Goal: Information Seeking & Learning: Learn about a topic

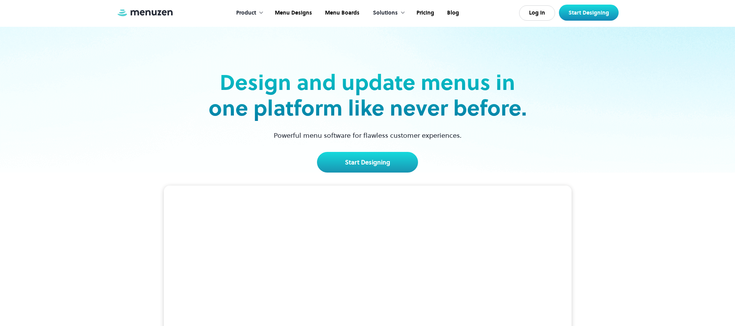
click at [453, 70] on h2 "Design and update menus in one platform like never before." at bounding box center [367, 95] width 323 height 51
click at [250, 13] on div "Product" at bounding box center [246, 13] width 20 height 8
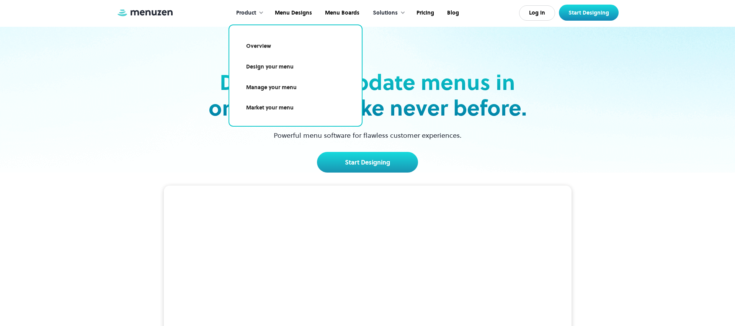
click at [184, 56] on div "Design and update menus in one platform like never before. Powerful menu softwa…" at bounding box center [368, 100] width 498 height 146
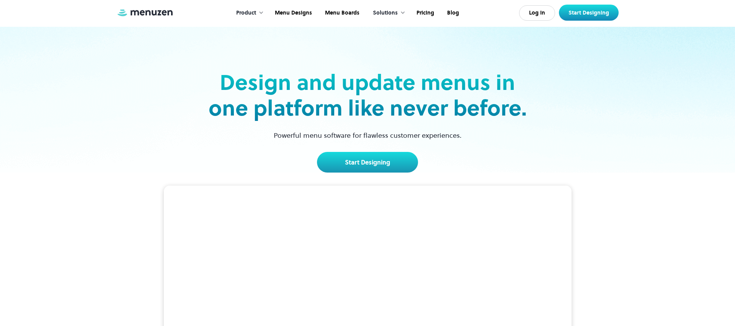
click at [122, 69] on div "Design and update menus in one platform like never before. Powerful menu softwa…" at bounding box center [368, 100] width 498 height 146
click at [352, 12] on link "Menu Boards" at bounding box center [341, 13] width 47 height 24
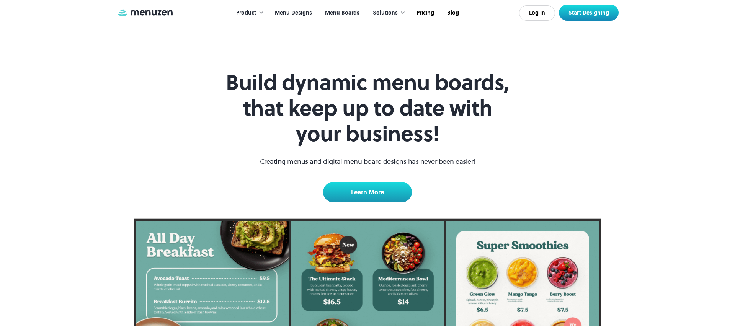
click at [296, 11] on link "Menu Designs" at bounding box center [293, 13] width 50 height 24
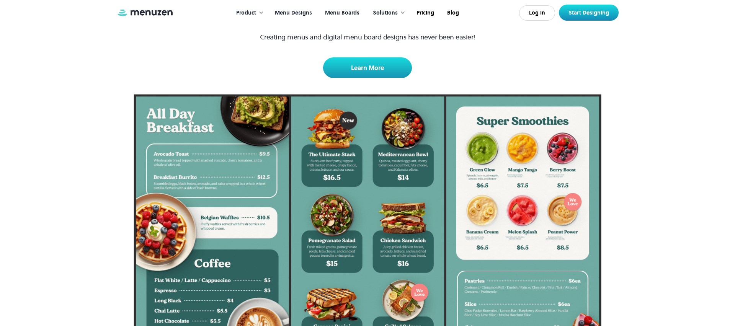
scroll to position [243, 0]
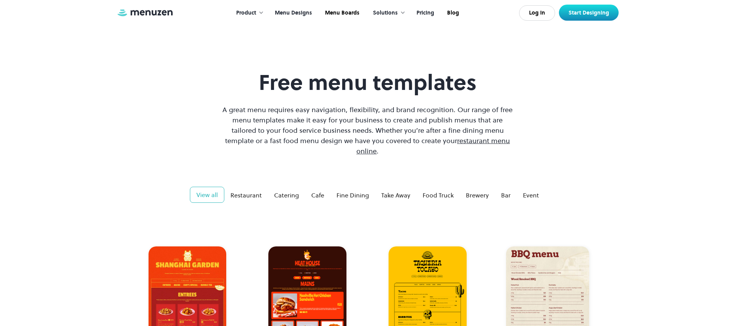
click at [422, 13] on link "Pricing" at bounding box center [424, 13] width 31 height 24
